Goal: Navigation & Orientation: Find specific page/section

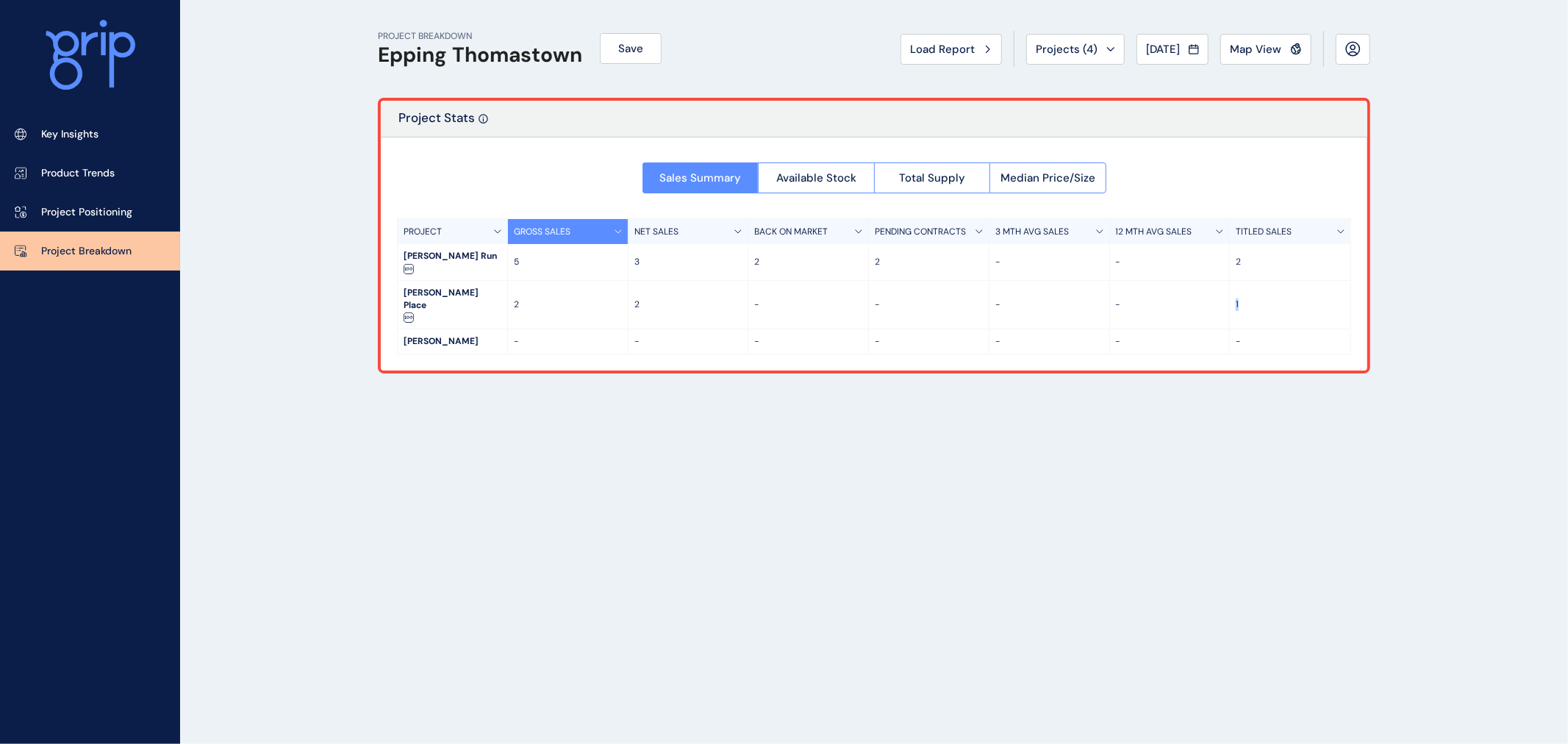
drag, startPoint x: 1232, startPoint y: 269, endPoint x: 1248, endPoint y: 270, distance: 16.0
click at [1248, 281] on div "1" at bounding box center [1290, 304] width 121 height 48
drag, startPoint x: 1257, startPoint y: 277, endPoint x: 1280, endPoint y: 283, distance: 23.8
click at [1258, 298] on p "1" at bounding box center [1290, 304] width 108 height 12
click at [1292, 289] on div "1" at bounding box center [1290, 304] width 121 height 48
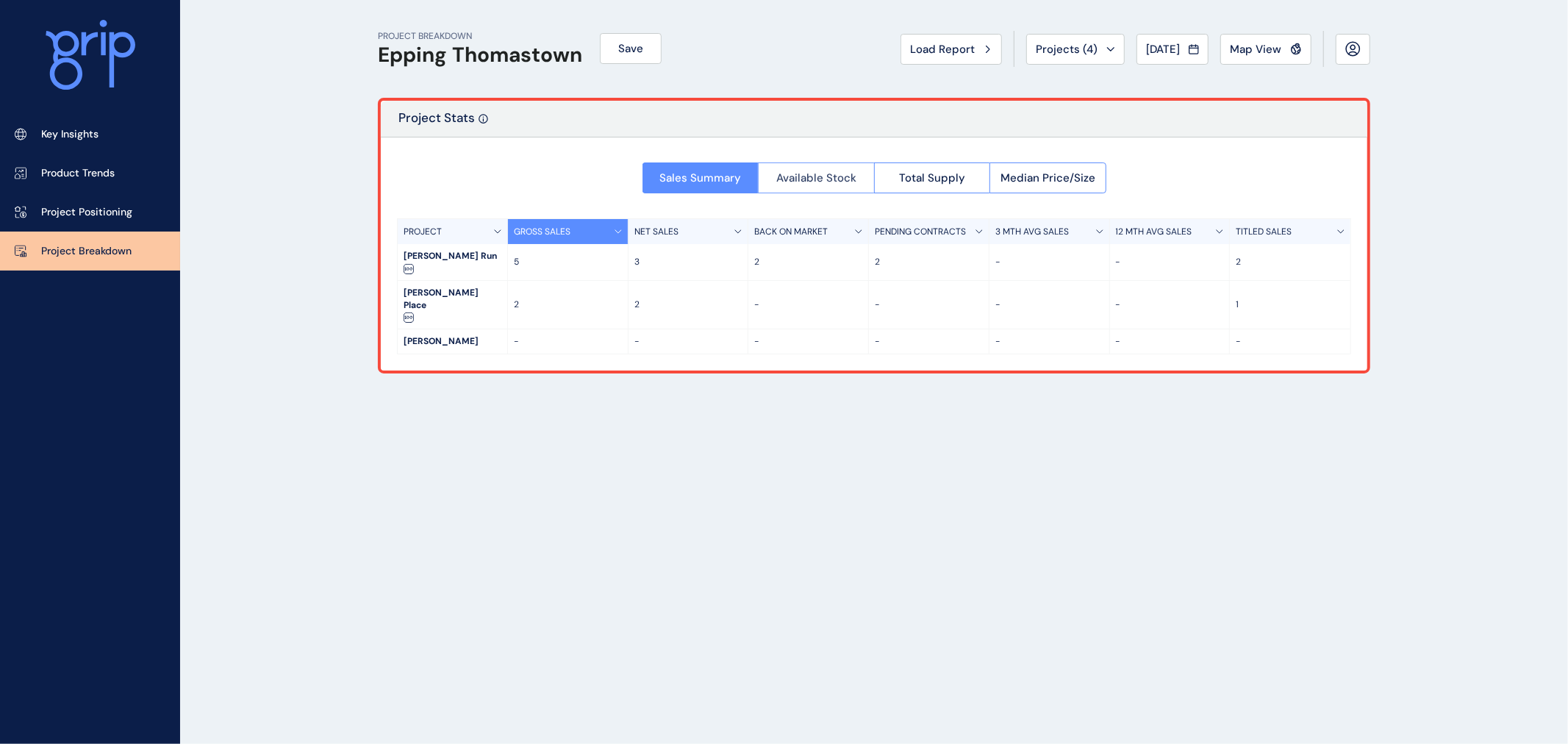
click at [784, 177] on span "Available Stock" at bounding box center [817, 177] width 80 height 15
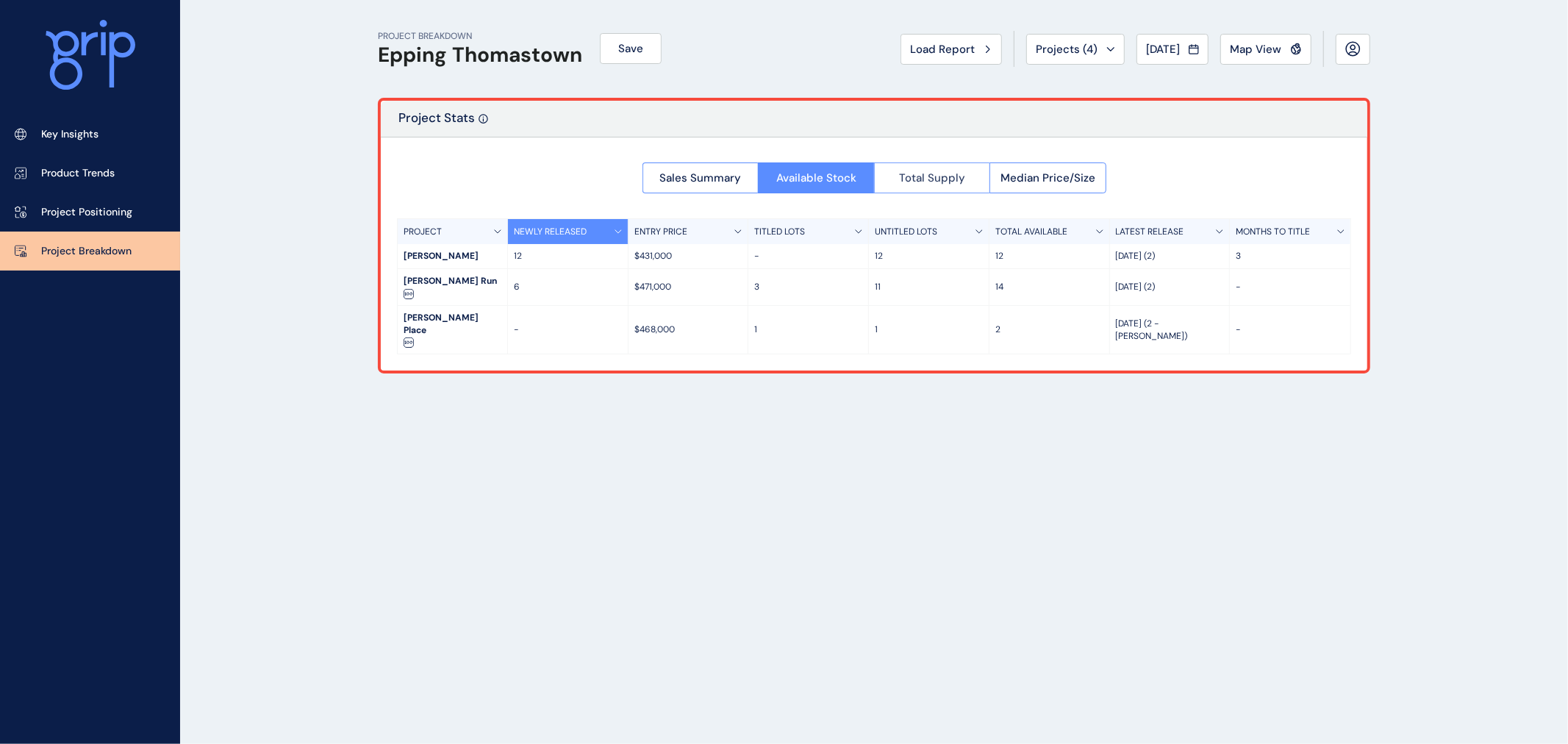
click at [927, 184] on button "Total Supply" at bounding box center [932, 177] width 116 height 31
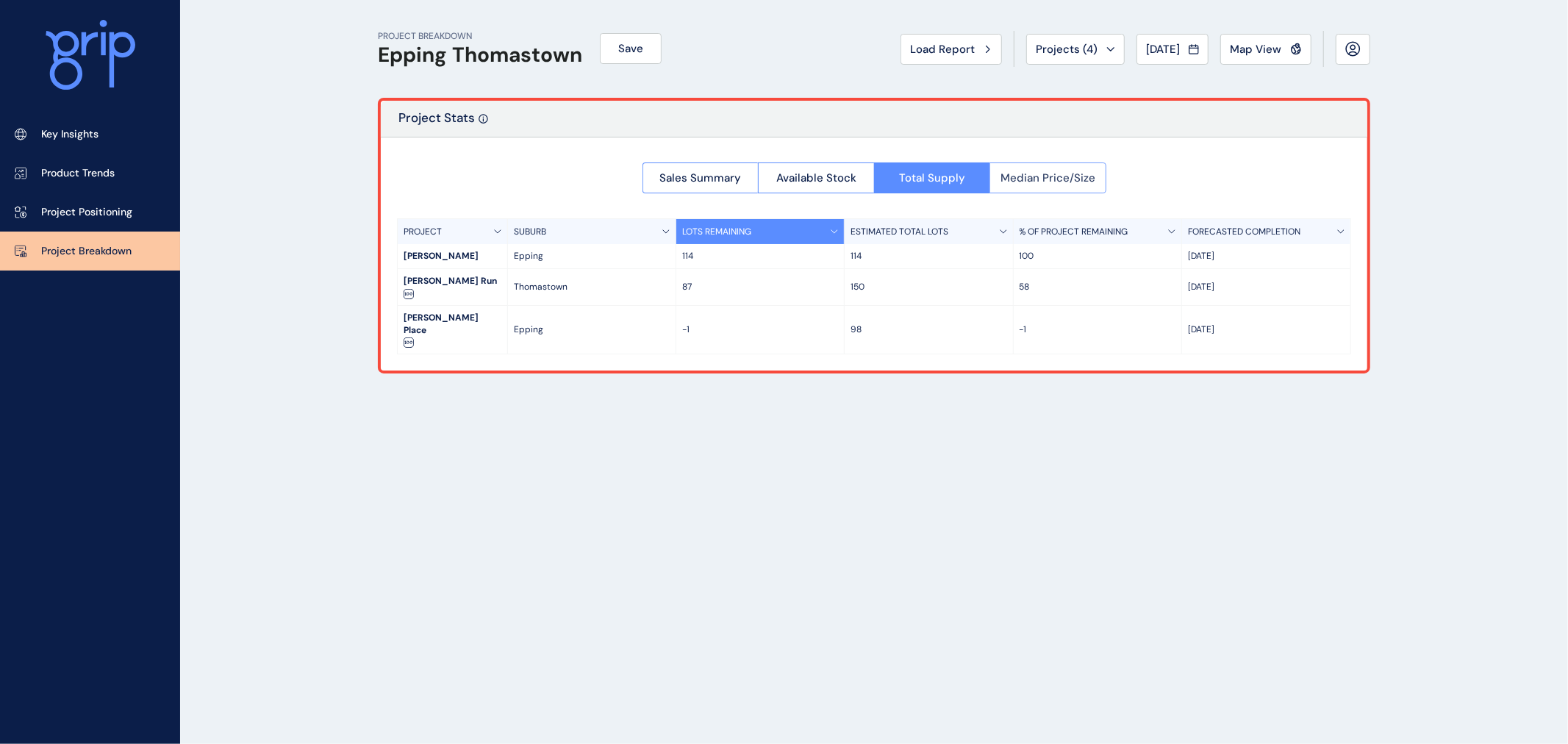
click at [1031, 170] on span "Median Price/Size" at bounding box center [1048, 177] width 94 height 15
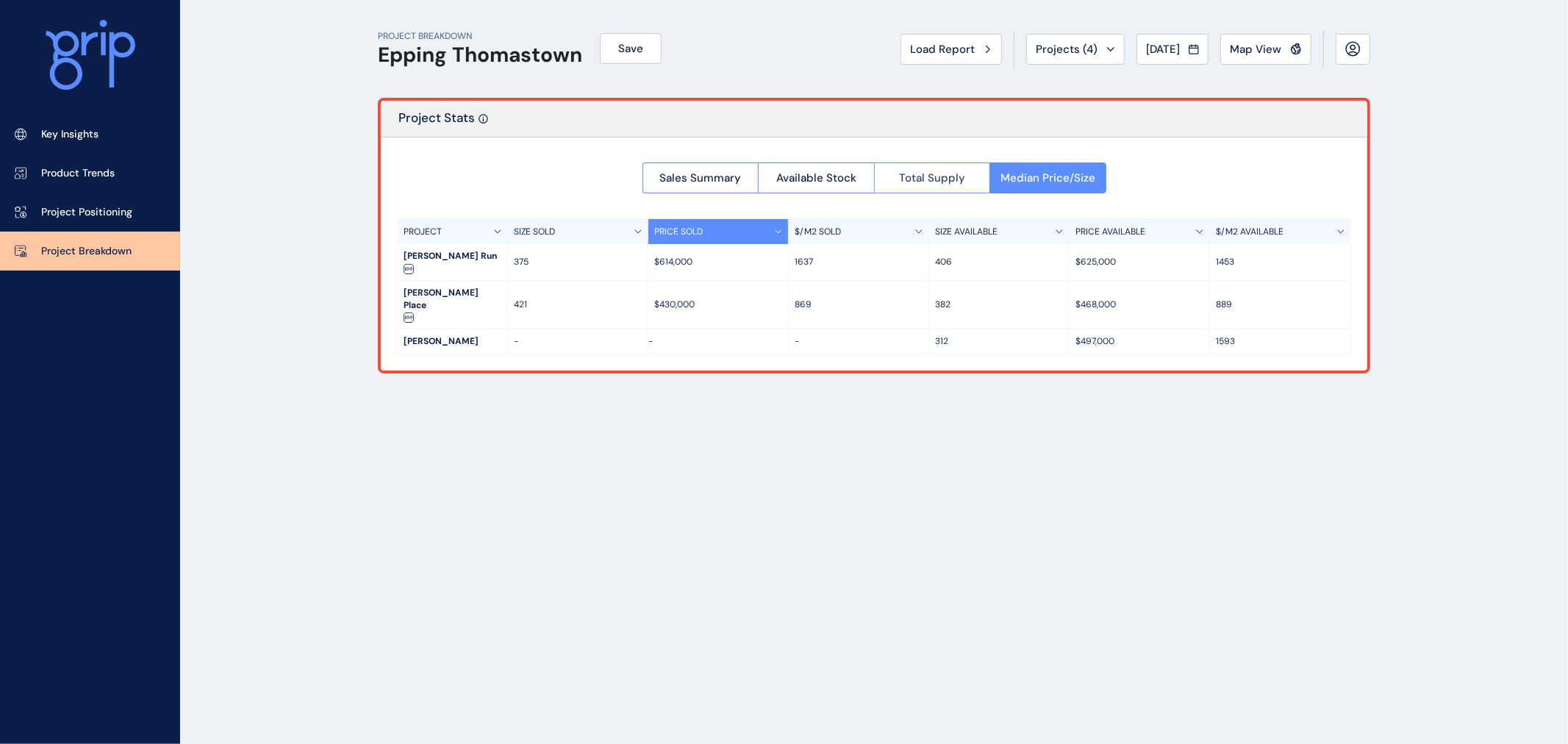
click at [905, 182] on span "Total Supply" at bounding box center [932, 177] width 66 height 15
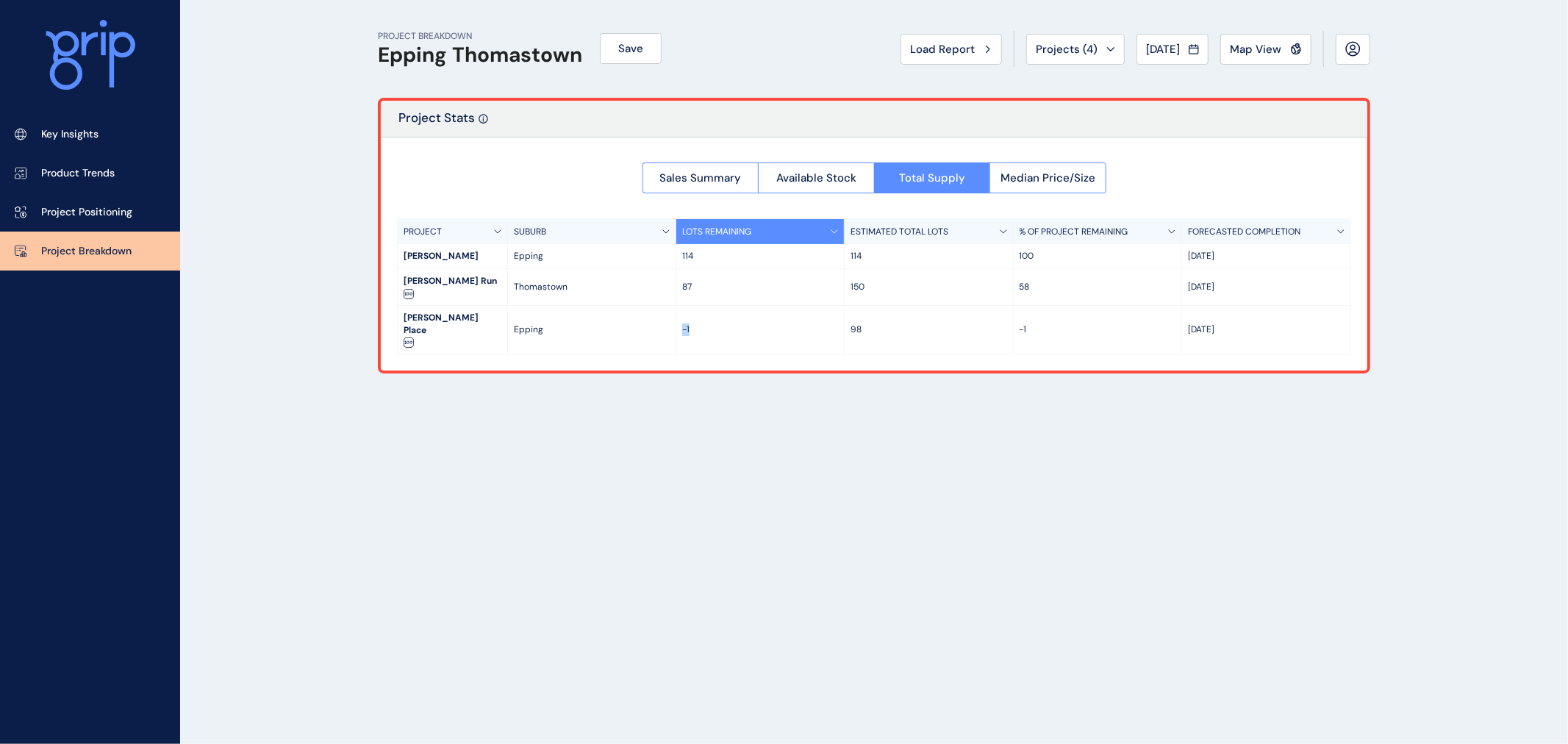
drag, startPoint x: 682, startPoint y: 302, endPoint x: 746, endPoint y: 309, distance: 64.4
click at [747, 323] on p "-1" at bounding box center [760, 330] width 156 height 12
click at [746, 323] on p "-1" at bounding box center [760, 330] width 156 height 12
click at [93, 224] on link "Project Positioning" at bounding box center [90, 212] width 180 height 39
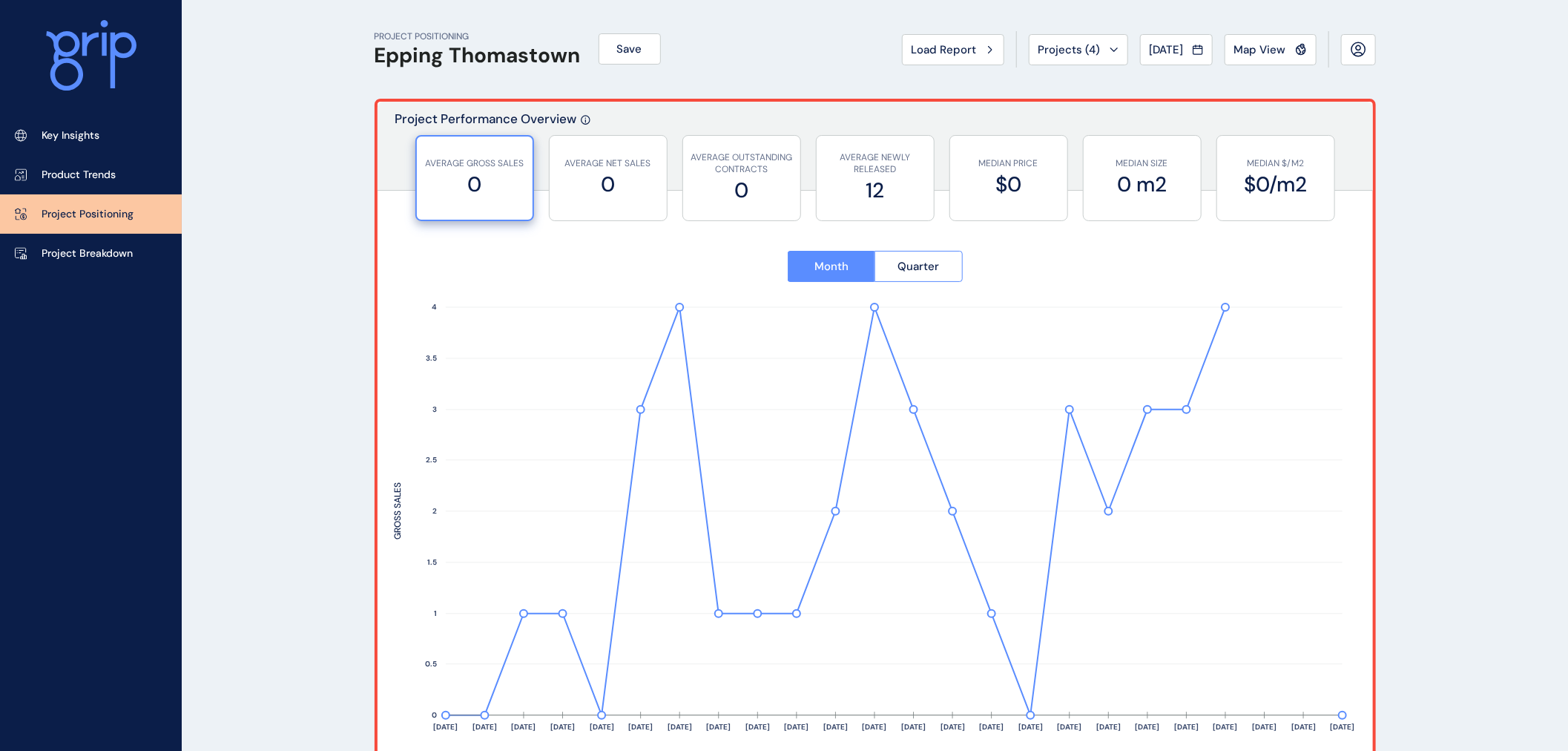
type input "**********"
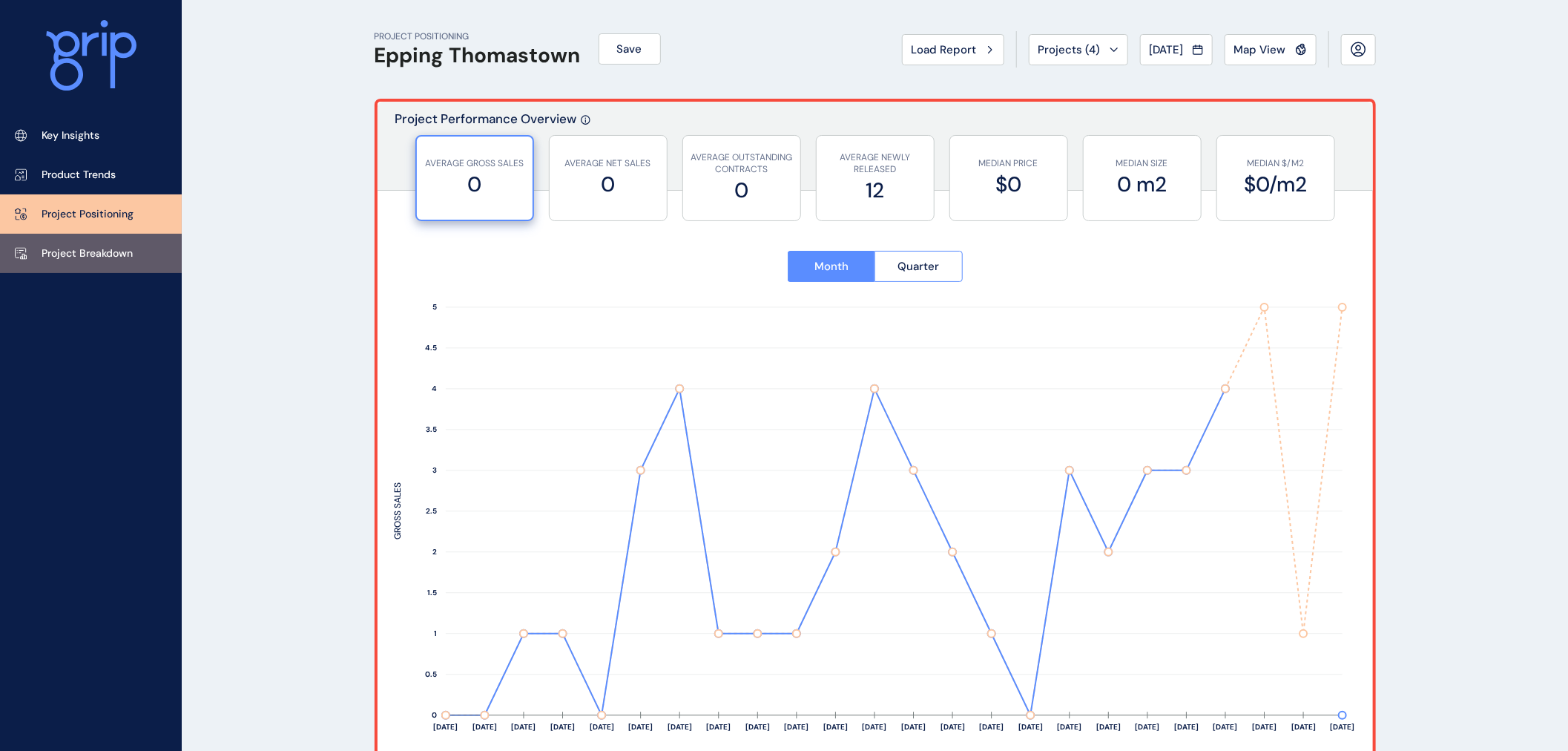
click at [87, 249] on p "Project Breakdown" at bounding box center [86, 253] width 91 height 15
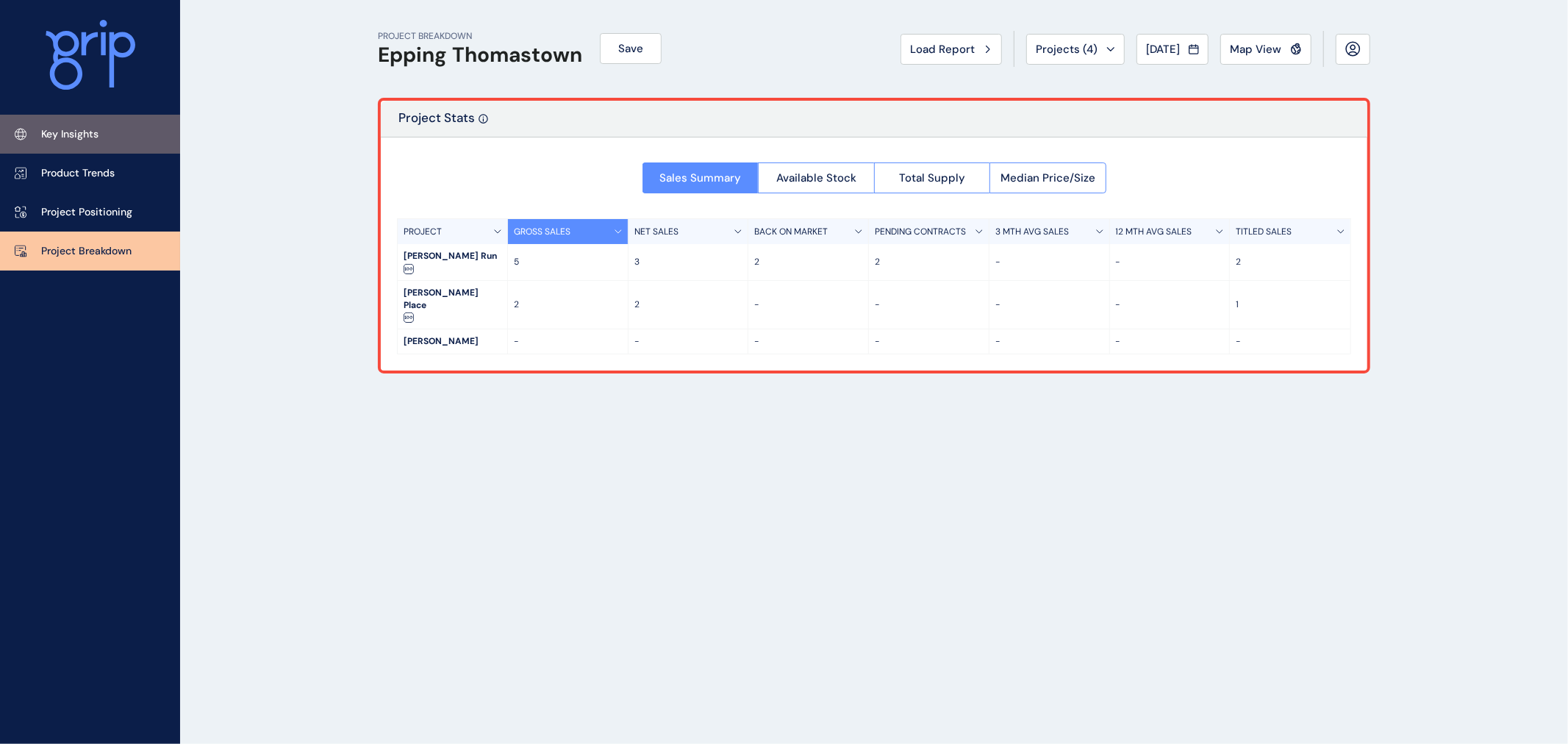
click at [93, 134] on p "Key Insights" at bounding box center [70, 134] width 58 height 15
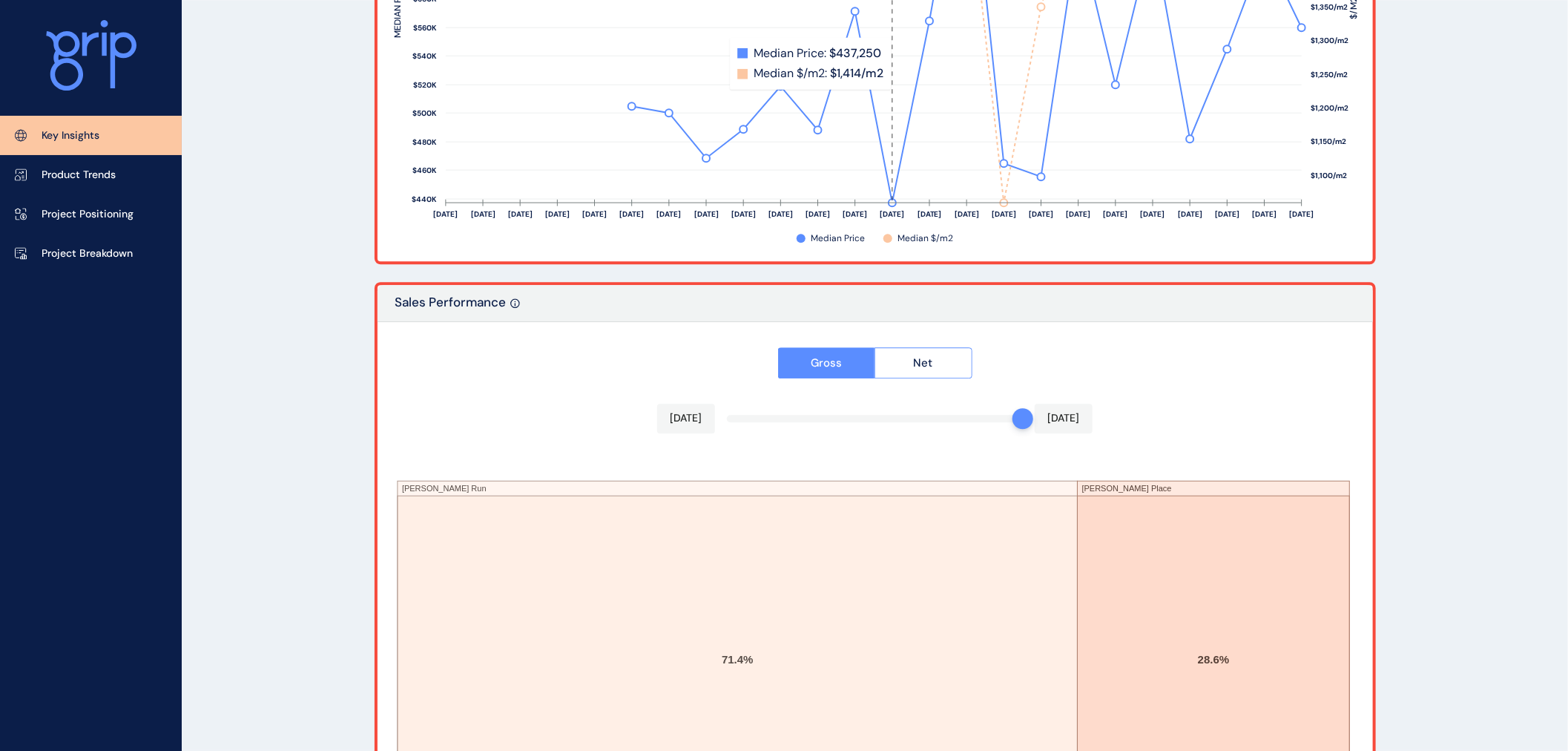
scroll to position [2390, 0]
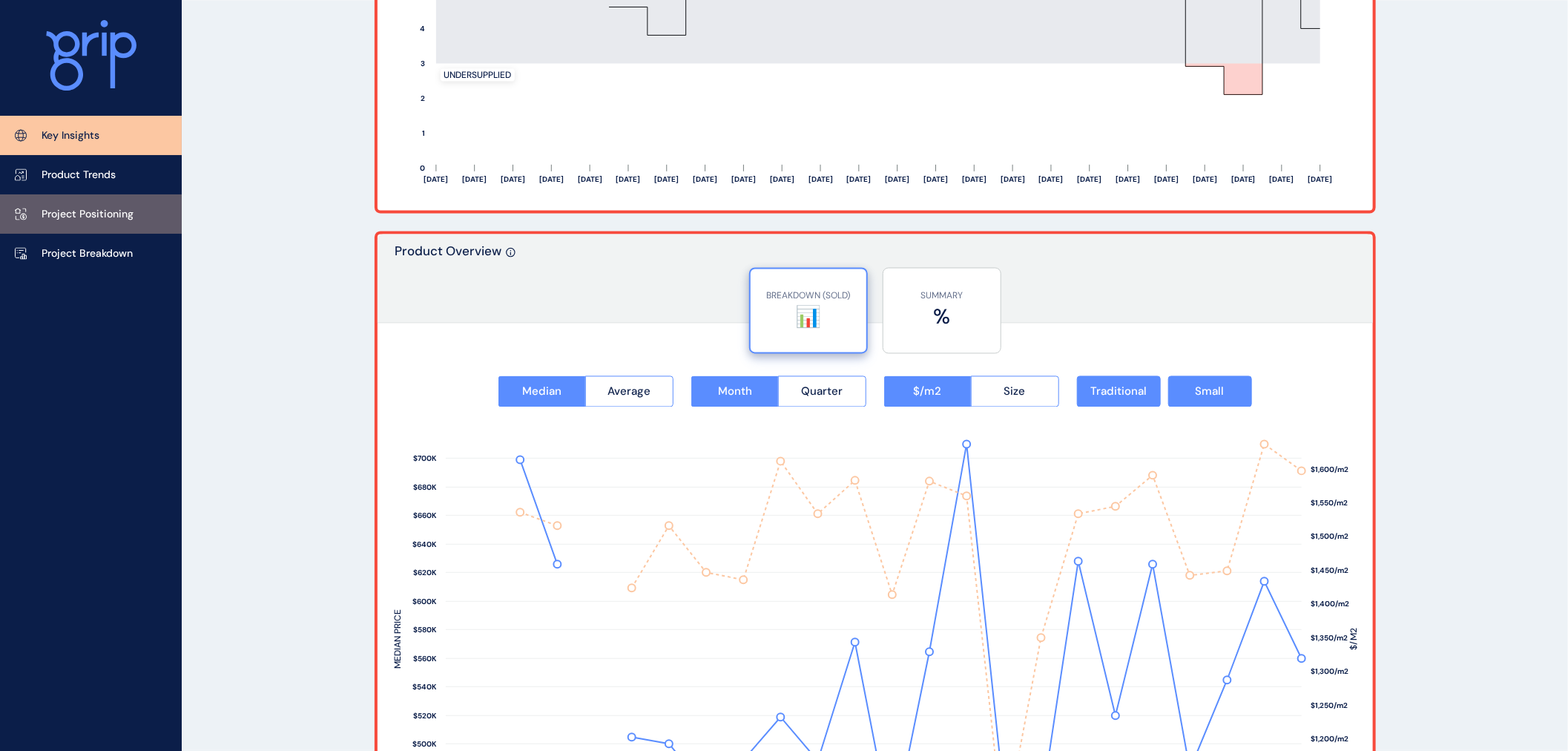
click at [71, 220] on p "Project Positioning" at bounding box center [87, 214] width 92 height 15
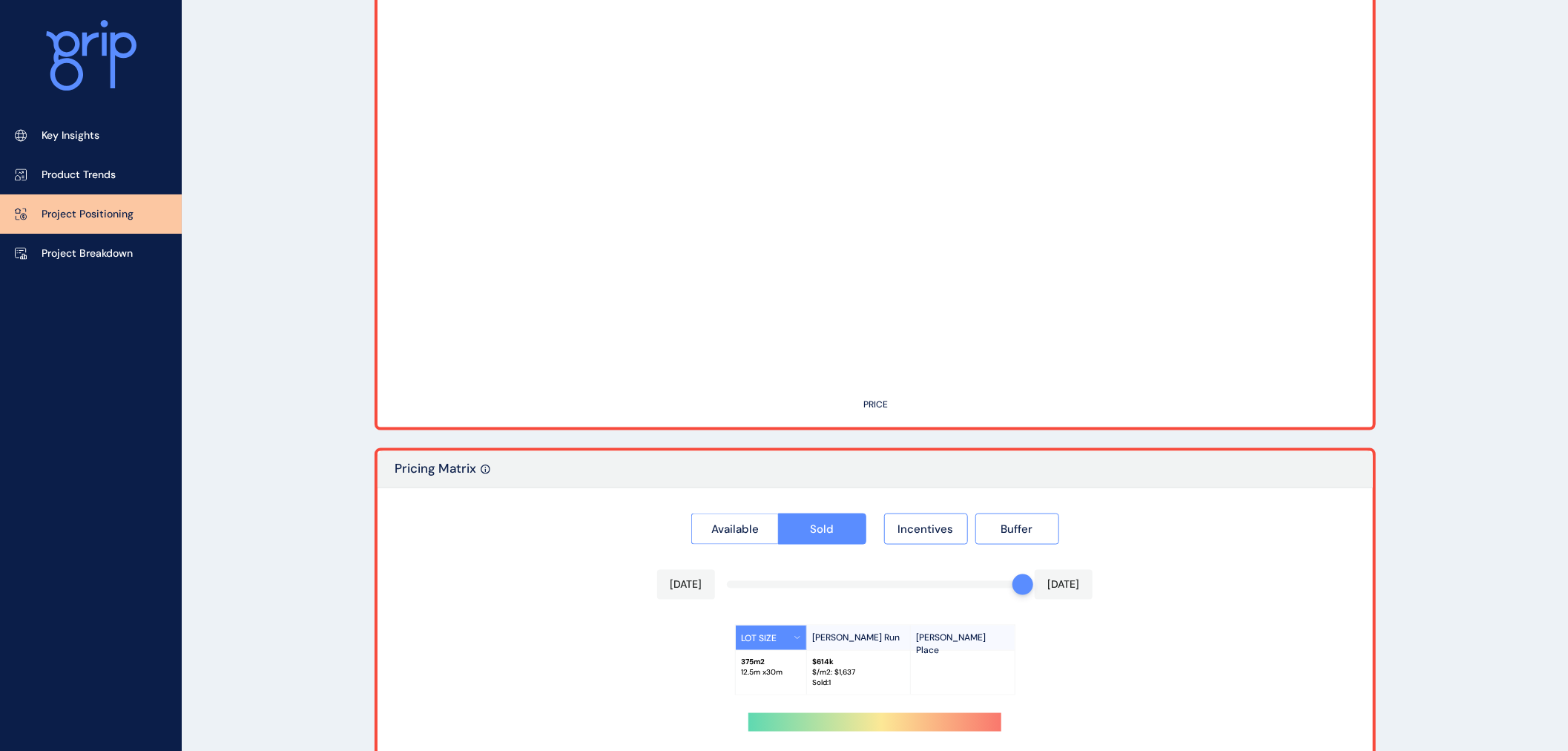
type input "**********"
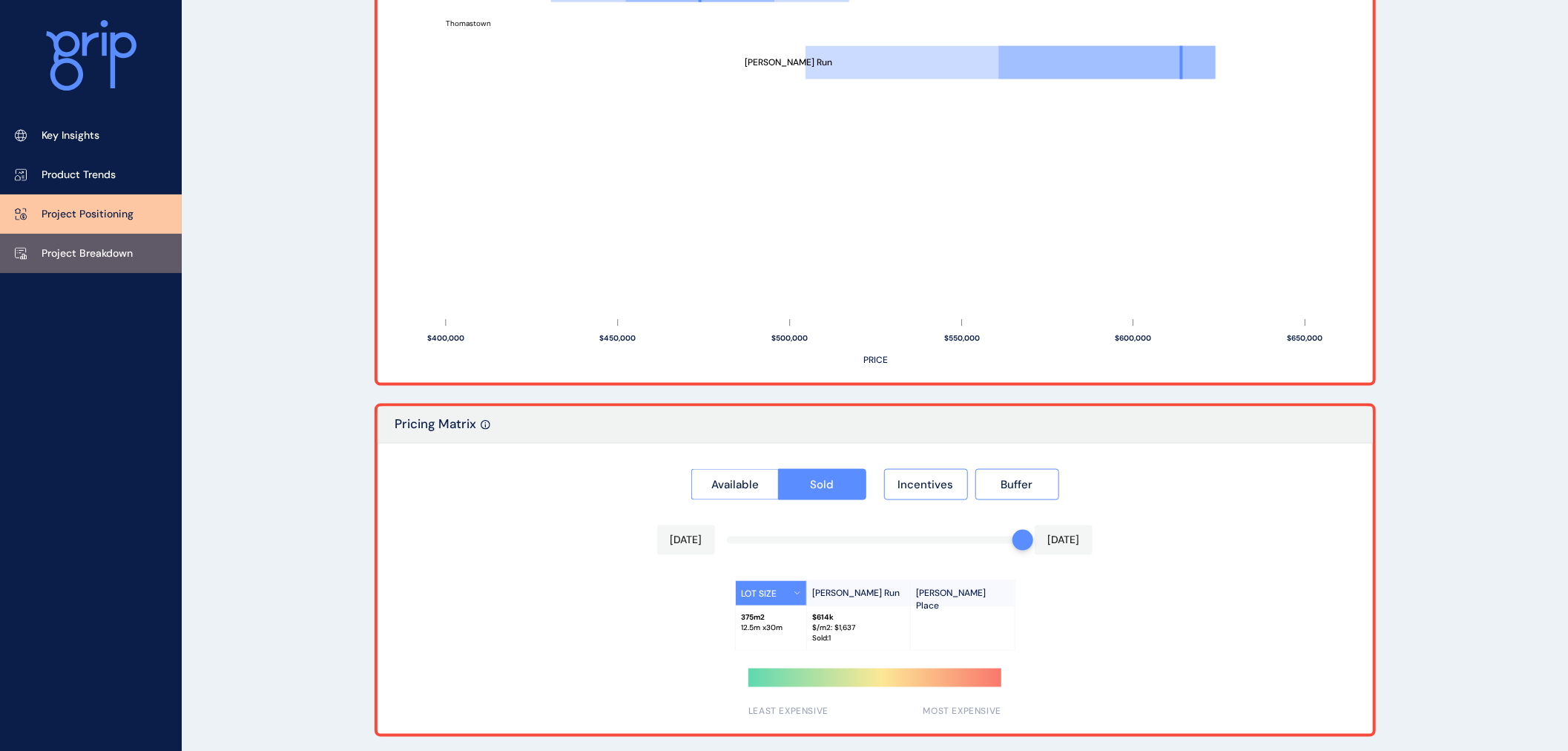
click at [77, 244] on link "Project Breakdown" at bounding box center [91, 253] width 182 height 40
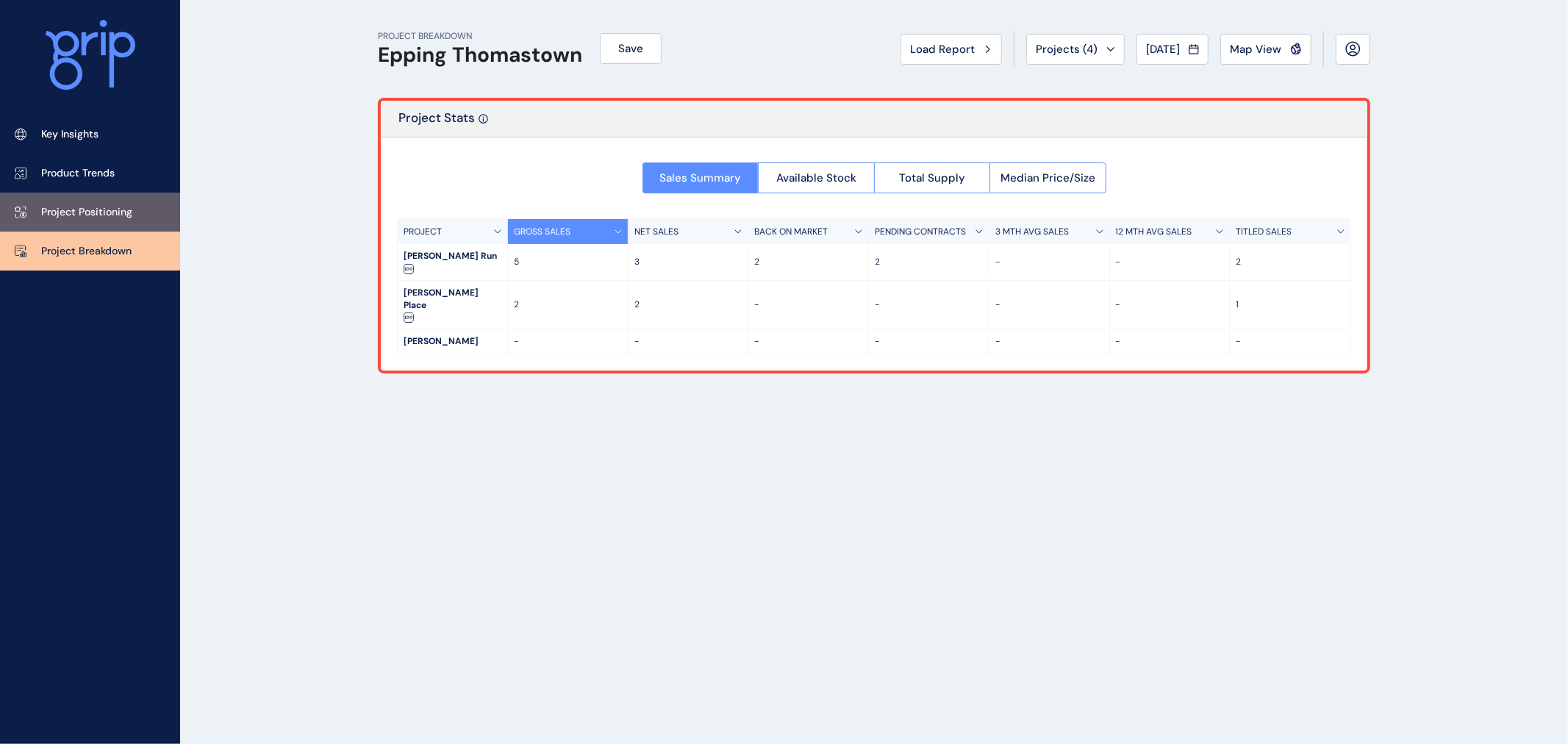
click at [132, 205] on link "Project Positioning" at bounding box center [90, 212] width 180 height 39
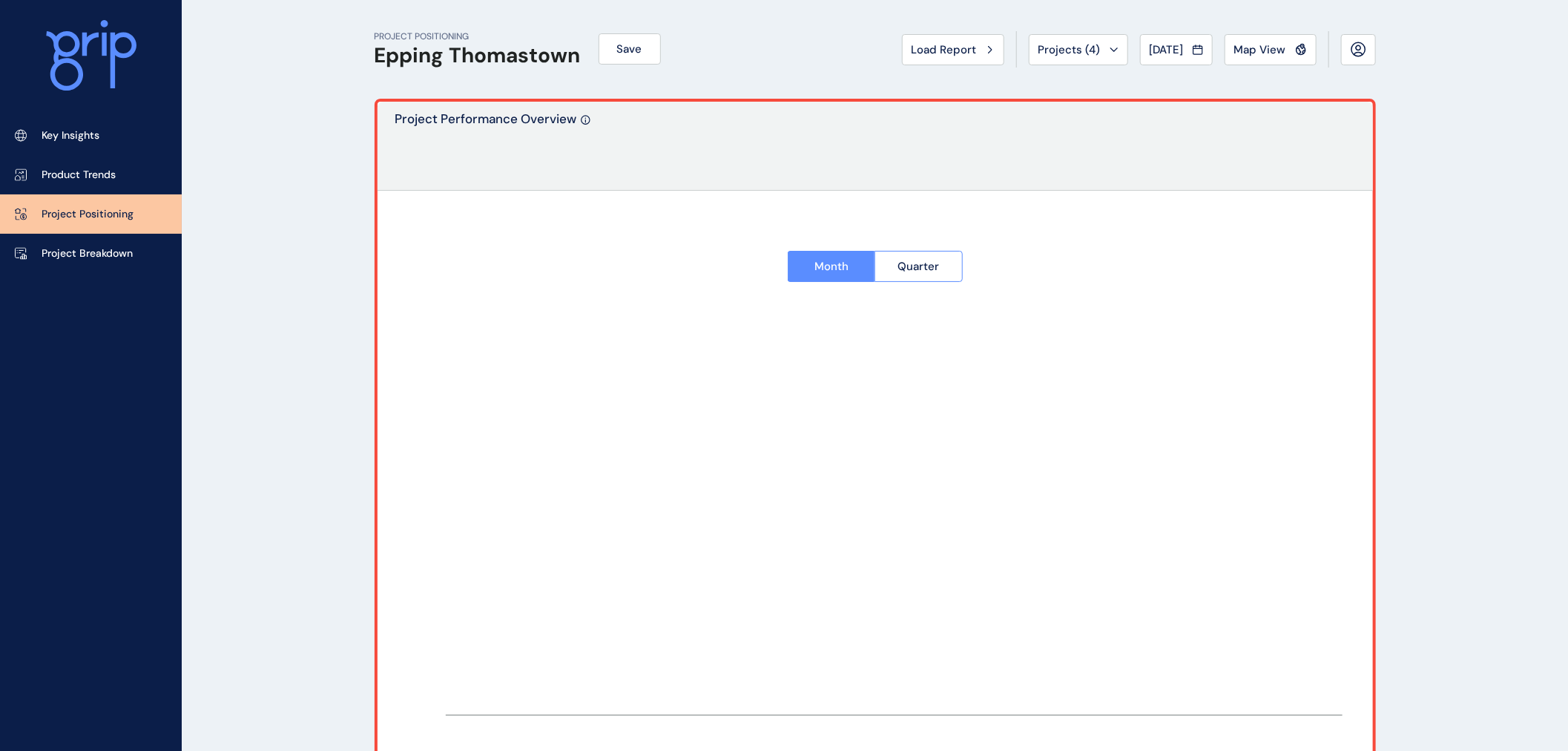
type input "**********"
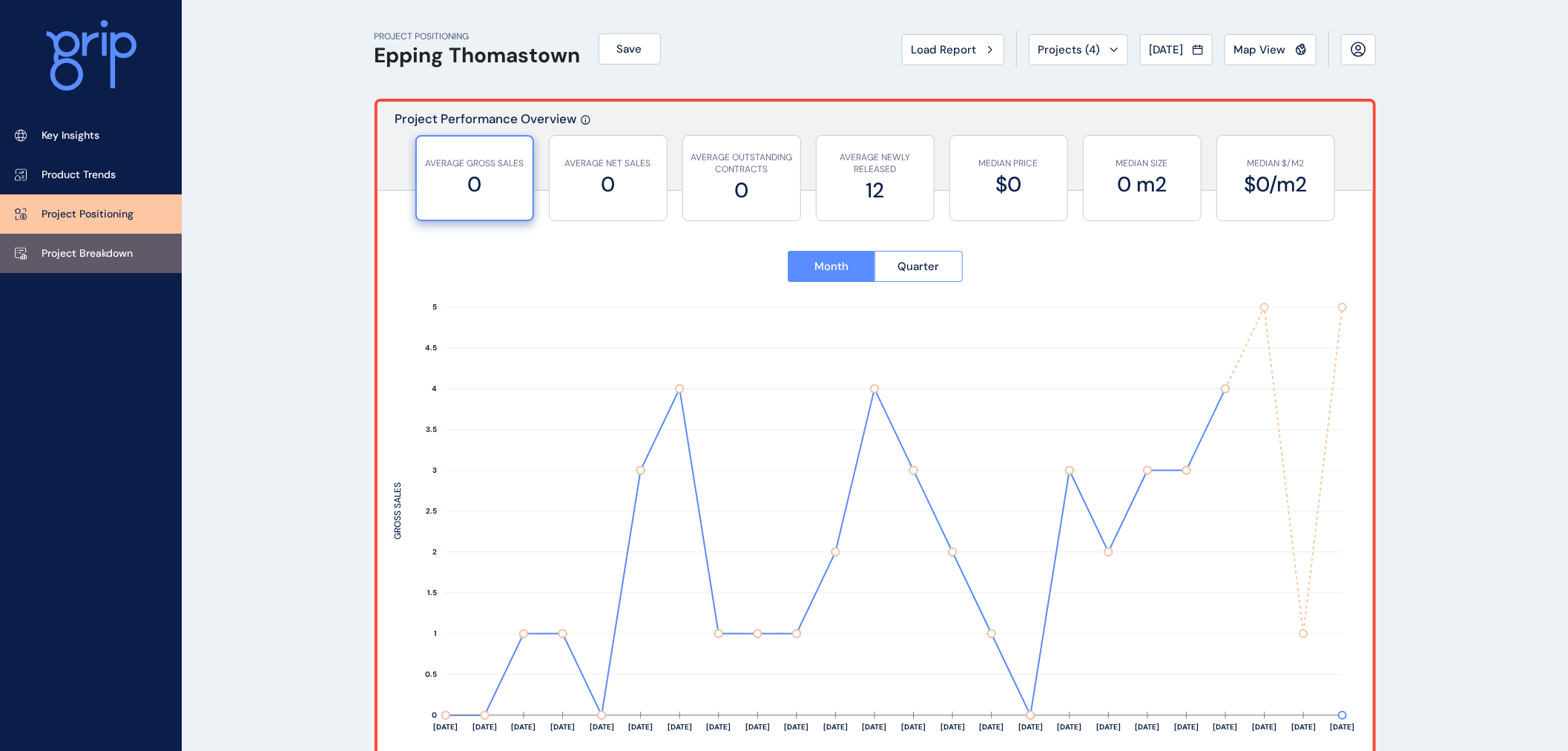
click at [109, 248] on p "Project Breakdown" at bounding box center [86, 253] width 91 height 15
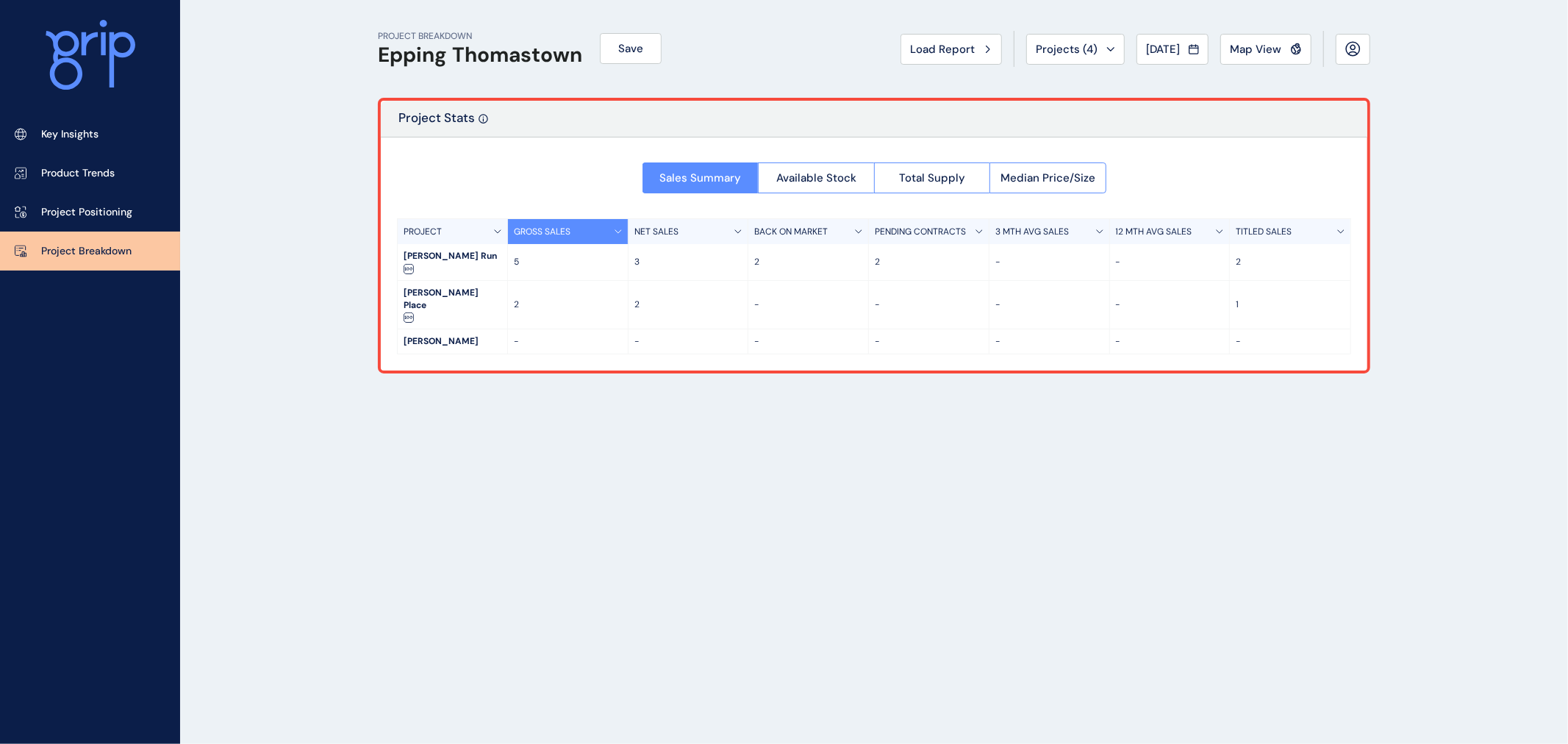
click at [837, 432] on div "PROJECT BREAKDOWN Epping Thomastown Save Load Report Projects ( 4 ) [DATE] 2025…" at bounding box center [874, 372] width 1029 height 744
click at [1225, 453] on div "PROJECT BREAKDOWN Epping Thomastown Save Load Report Projects ( 4 ) [DATE] 2025…" at bounding box center [874, 372] width 1029 height 744
